Goal: Transaction & Acquisition: Purchase product/service

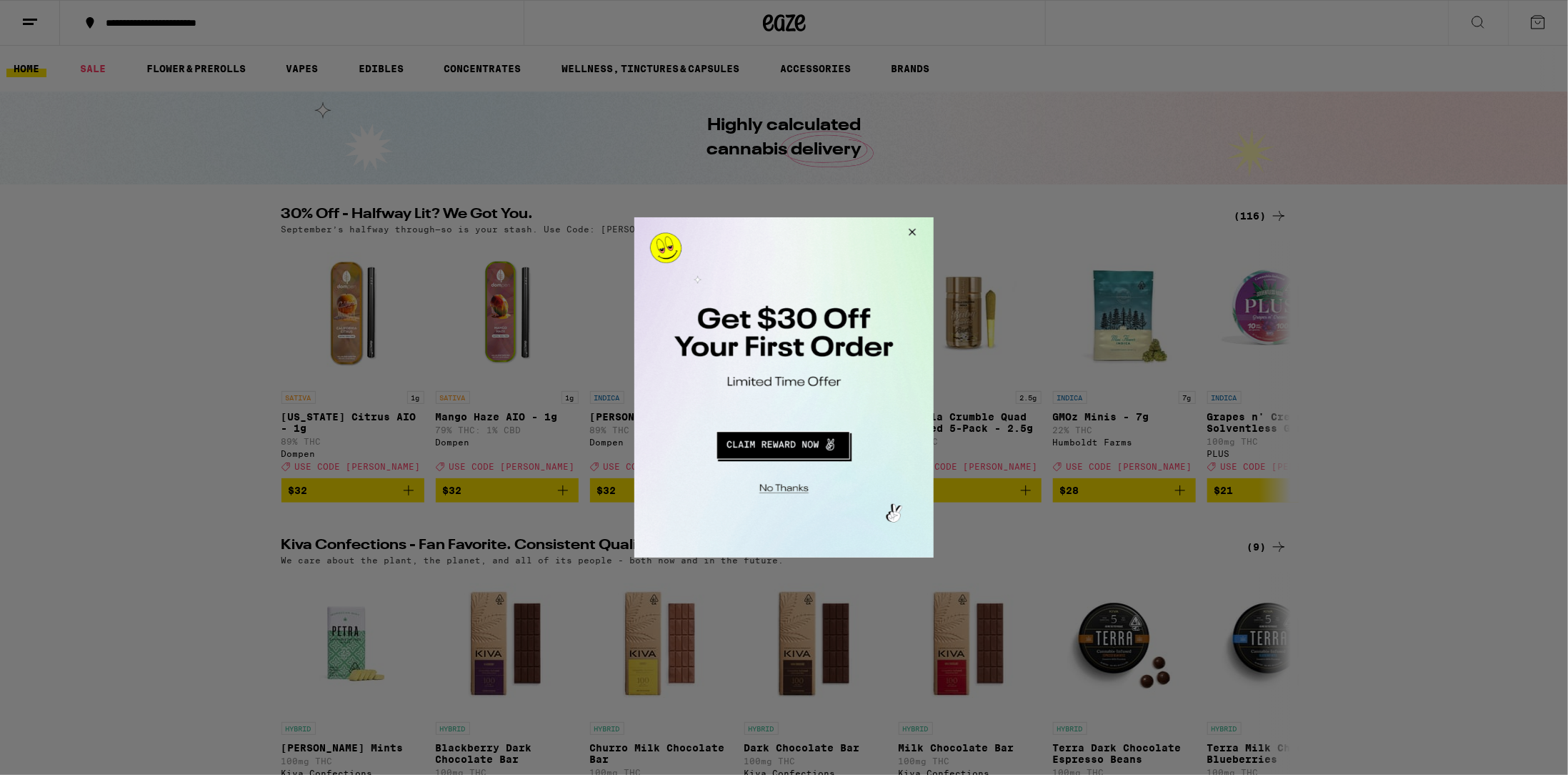
click at [915, 230] on button "Close Modal" at bounding box center [910, 233] width 38 height 34
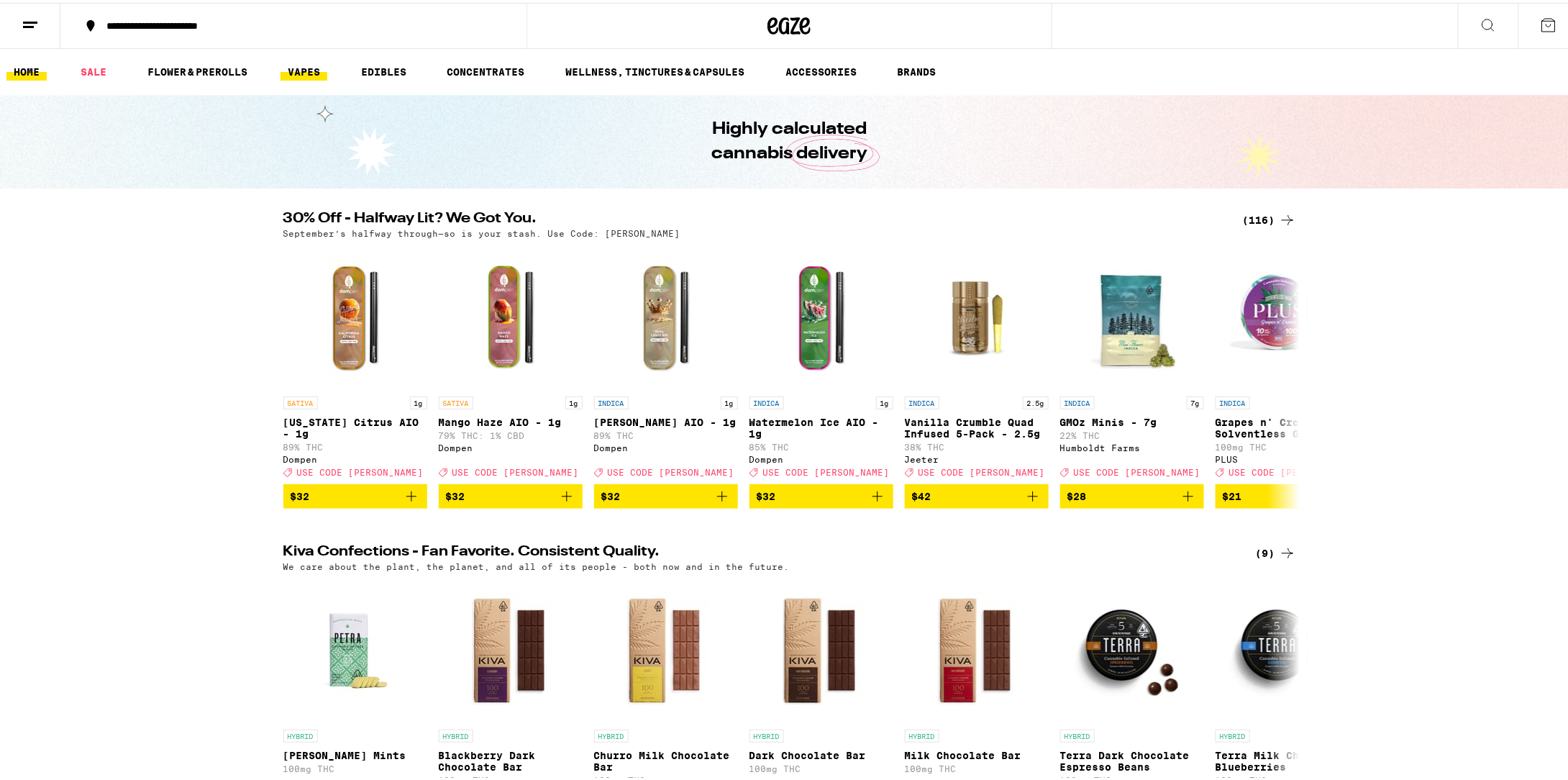
click at [292, 64] on link "VAPES" at bounding box center [304, 69] width 47 height 18
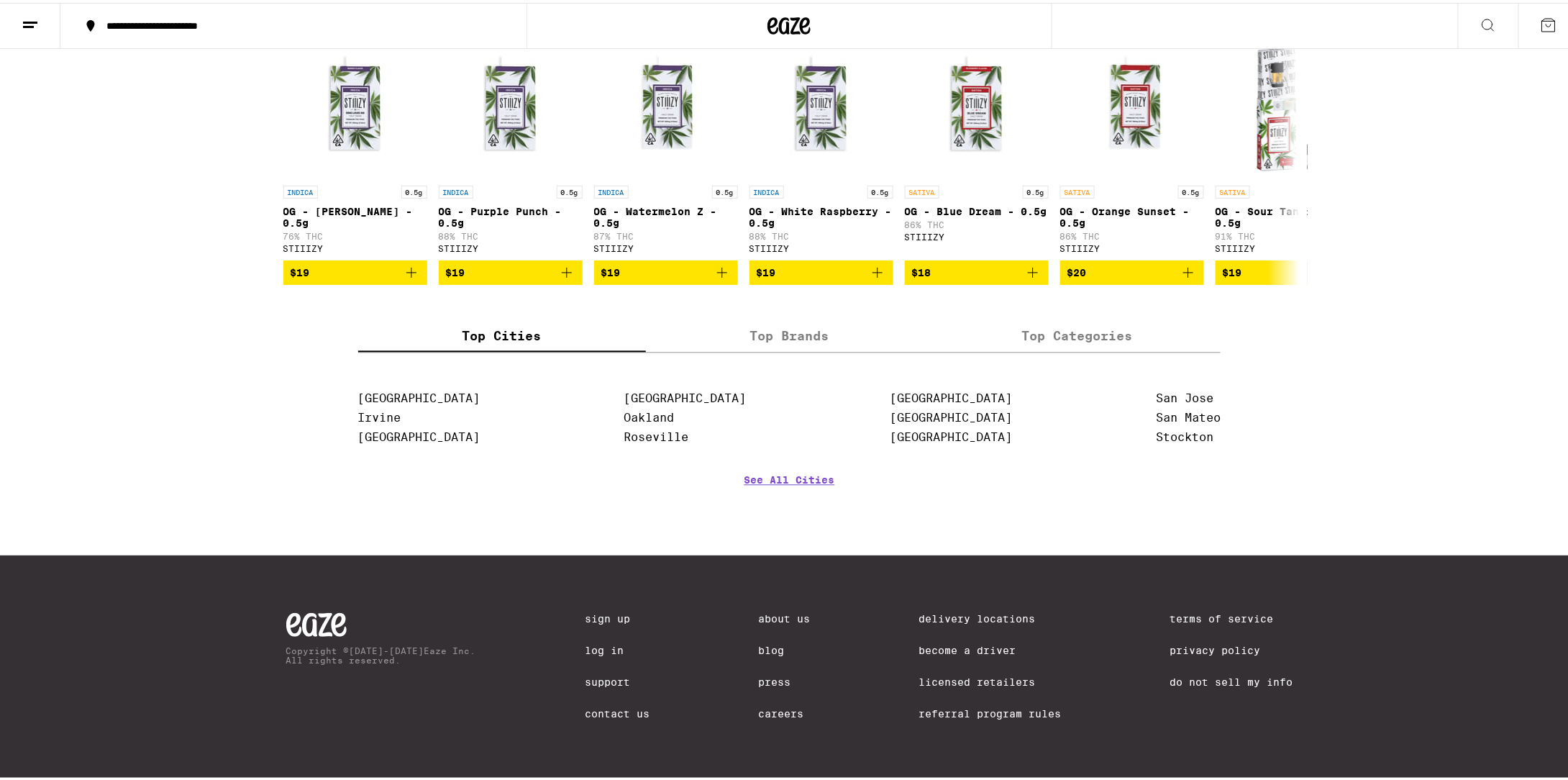
scroll to position [1540, 0]
click at [1191, 389] on link "San Jose" at bounding box center [1184, 395] width 58 height 13
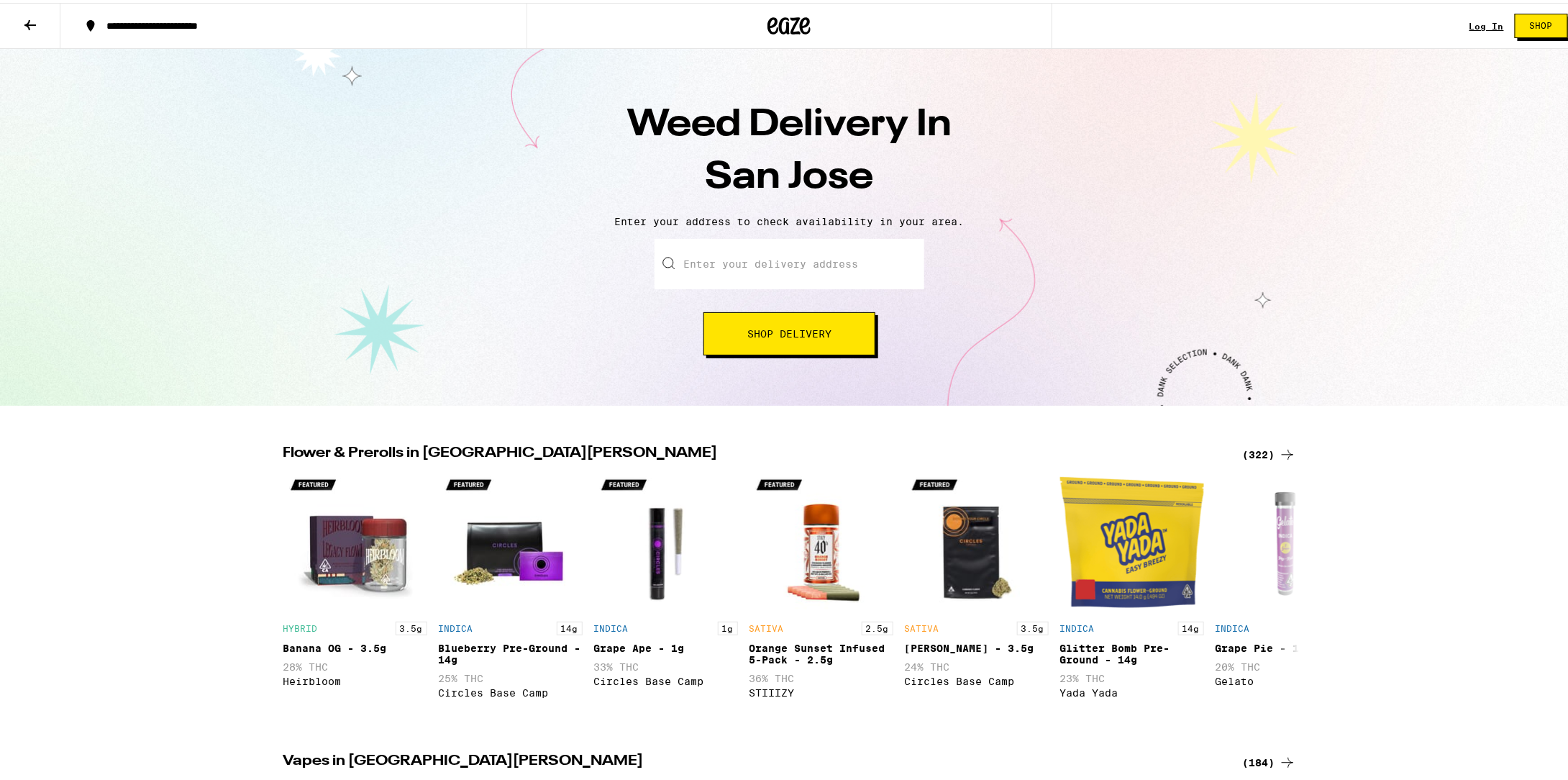
click at [1529, 23] on span "Shop" at bounding box center [1540, 23] width 23 height 8
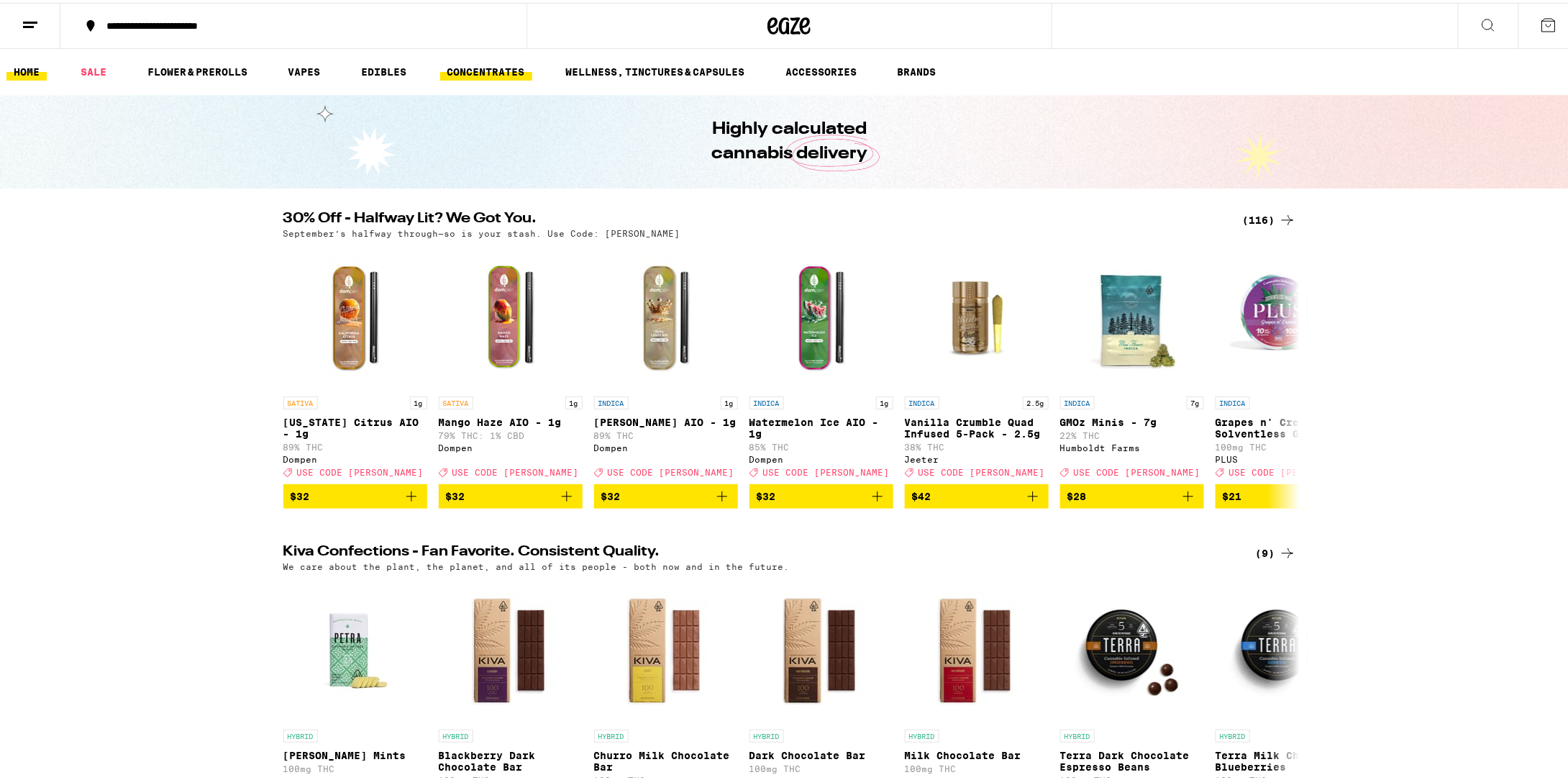
click at [466, 69] on link "CONCENTRATES" at bounding box center [486, 69] width 92 height 18
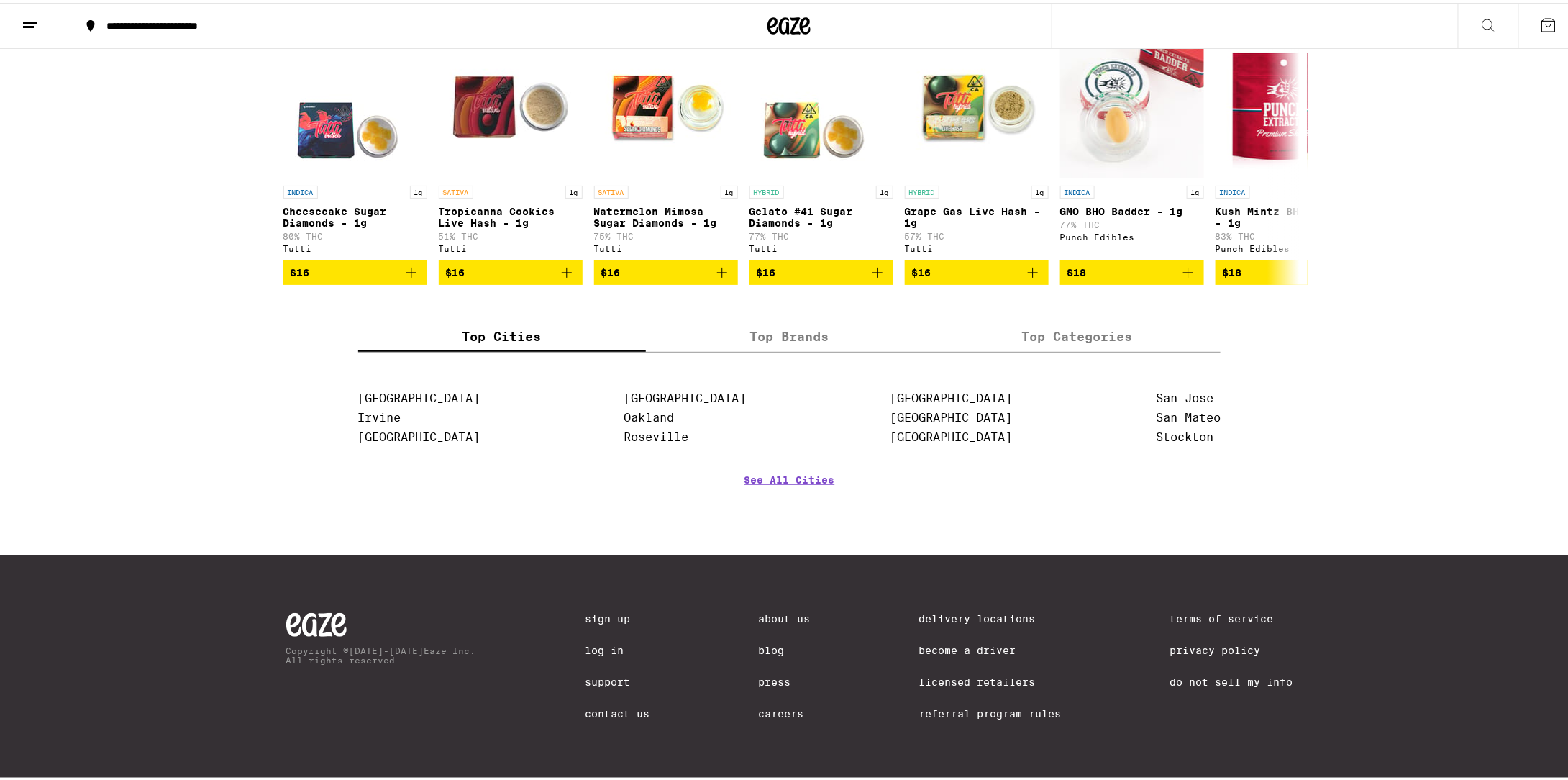
scroll to position [219, 0]
drag, startPoint x: 88, startPoint y: 292, endPoint x: 88, endPoint y: 280, distance: 12.0
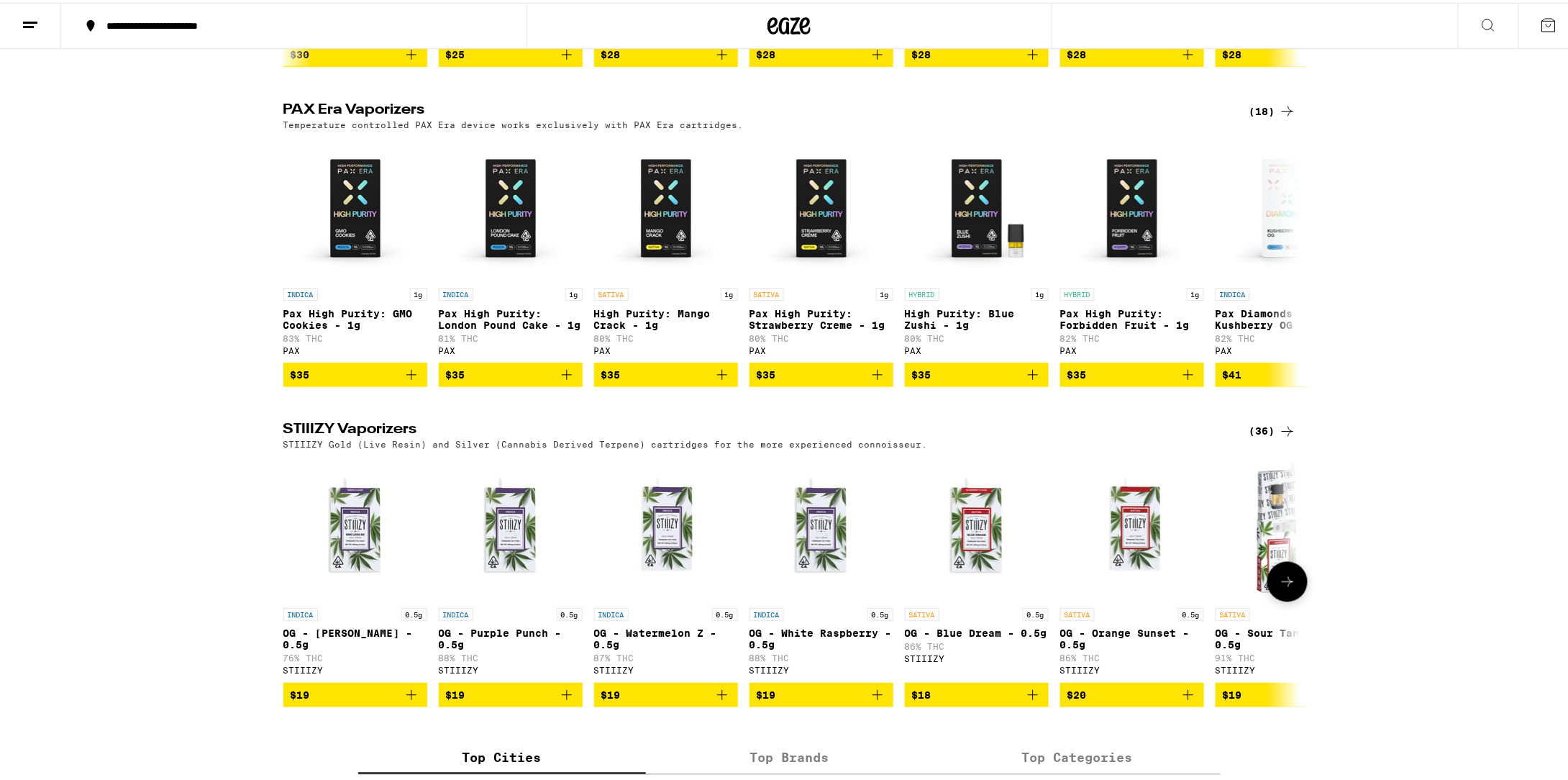
scroll to position [1165, 0]
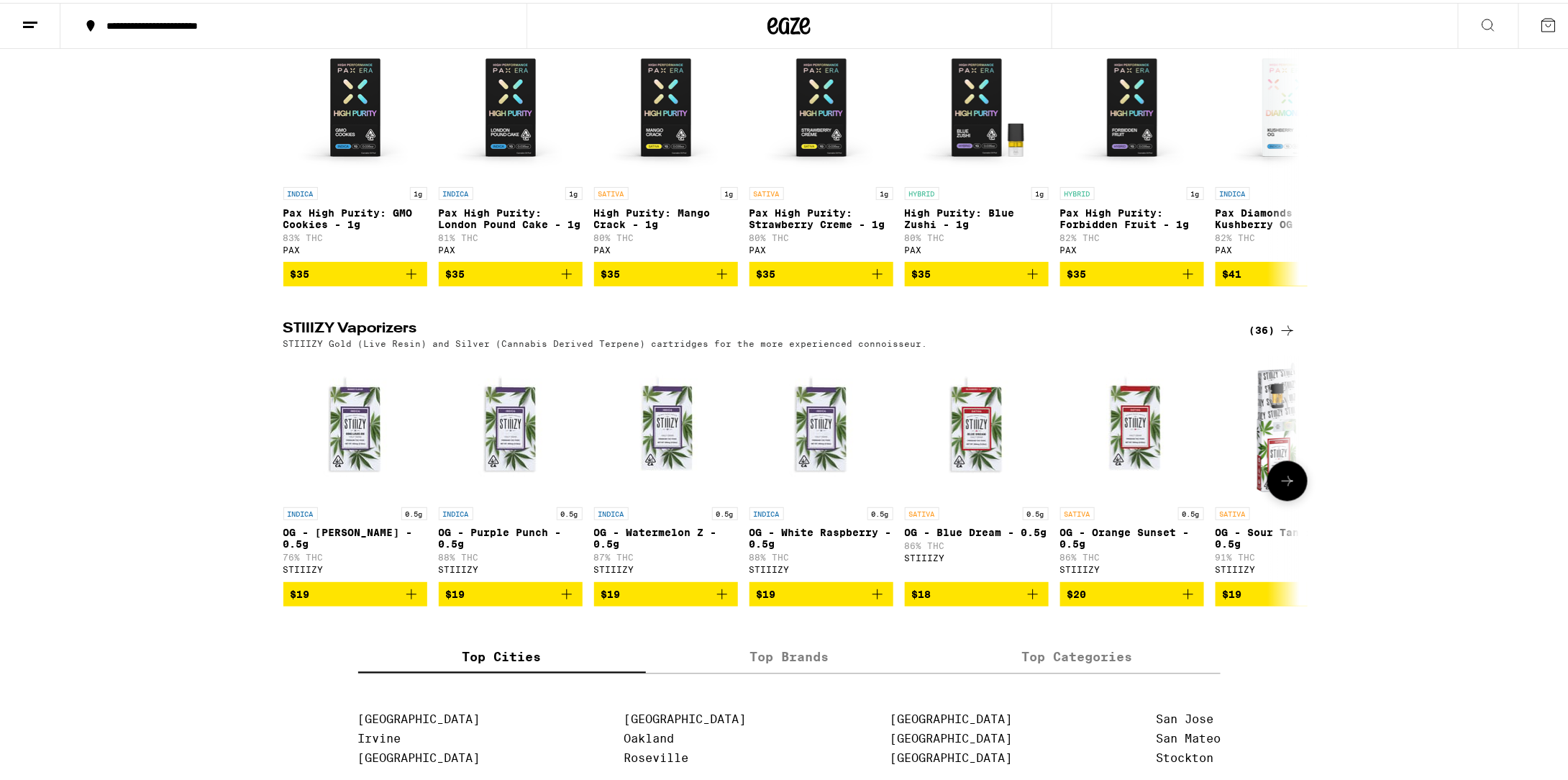
drag, startPoint x: 1288, startPoint y: 405, endPoint x: 1217, endPoint y: 310, distance: 118.6
